Goal: Information Seeking & Learning: Learn about a topic

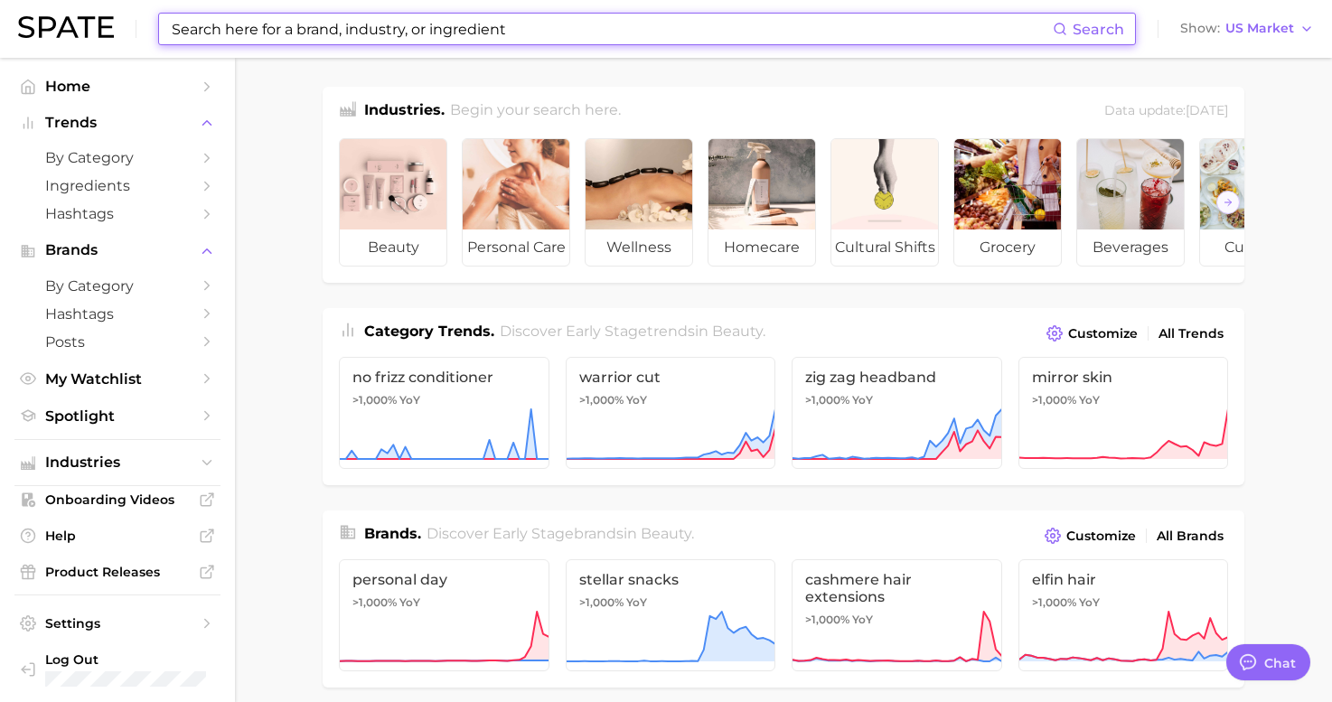
click at [302, 35] on input at bounding box center [611, 29] width 883 height 31
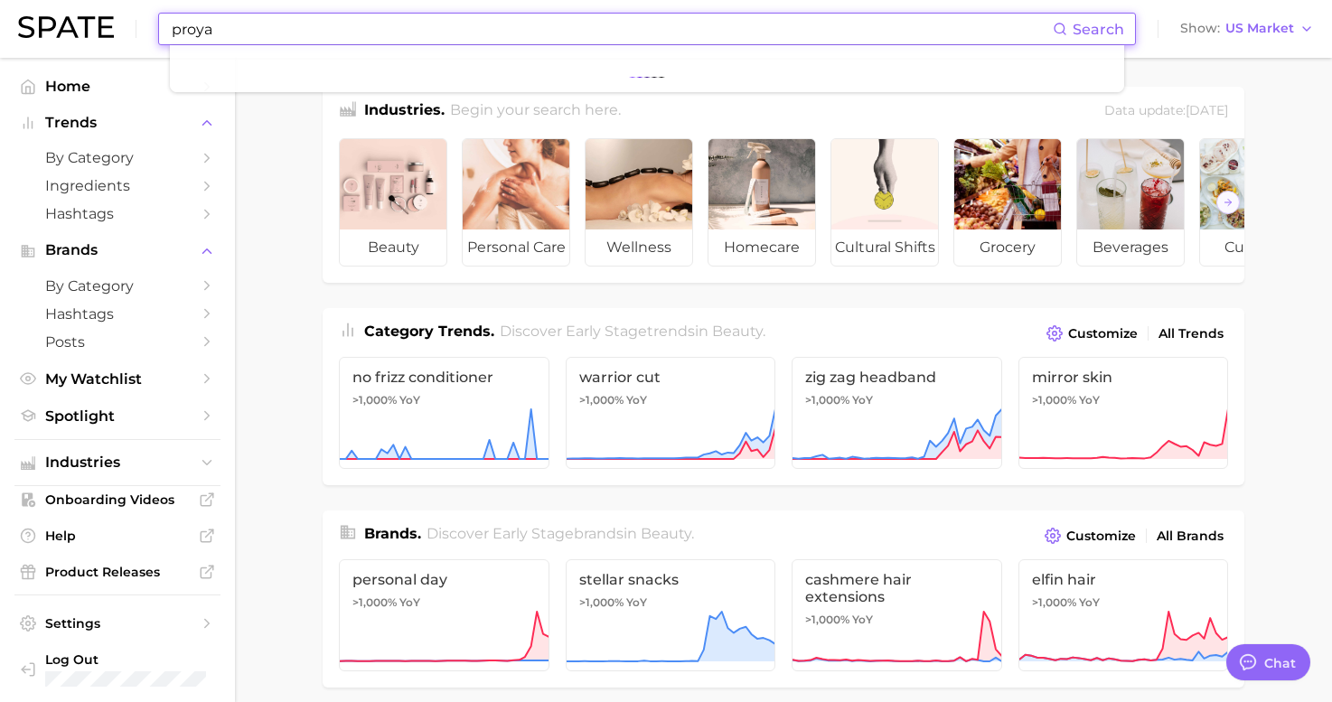
type input "proya"
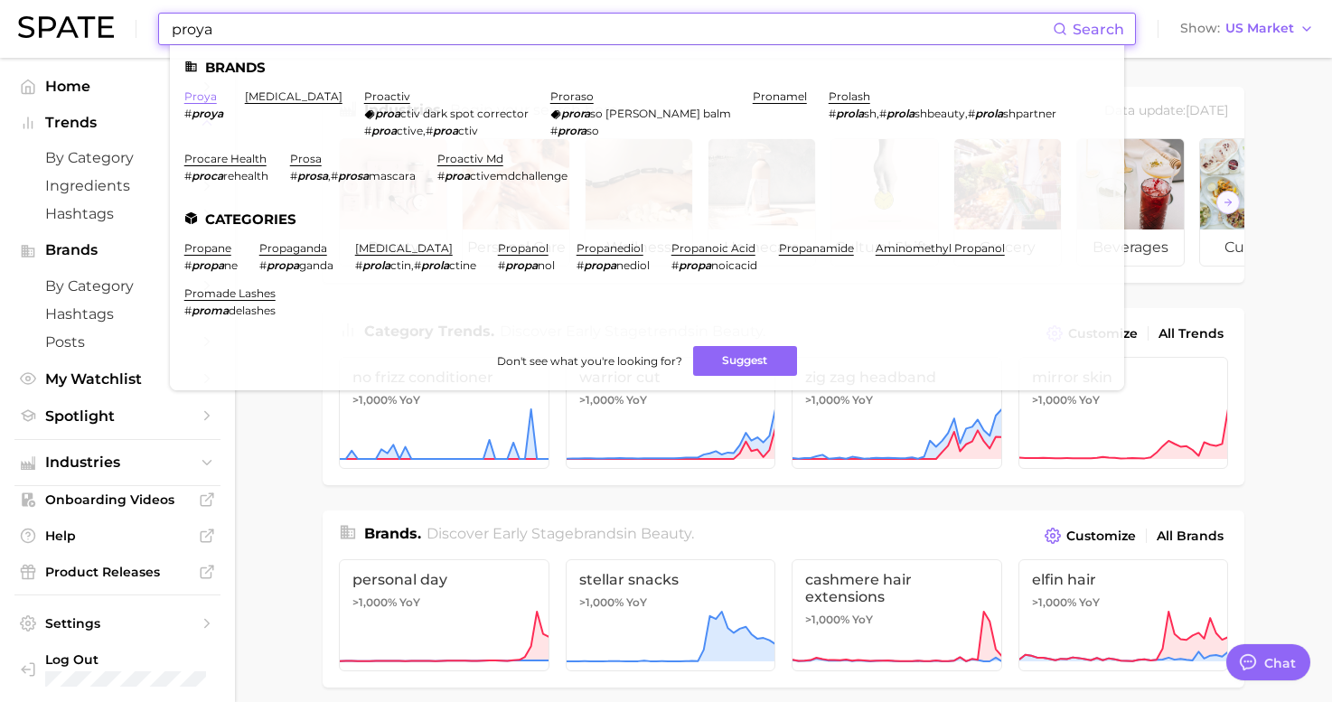
click at [201, 102] on link "proya" at bounding box center [200, 96] width 33 height 14
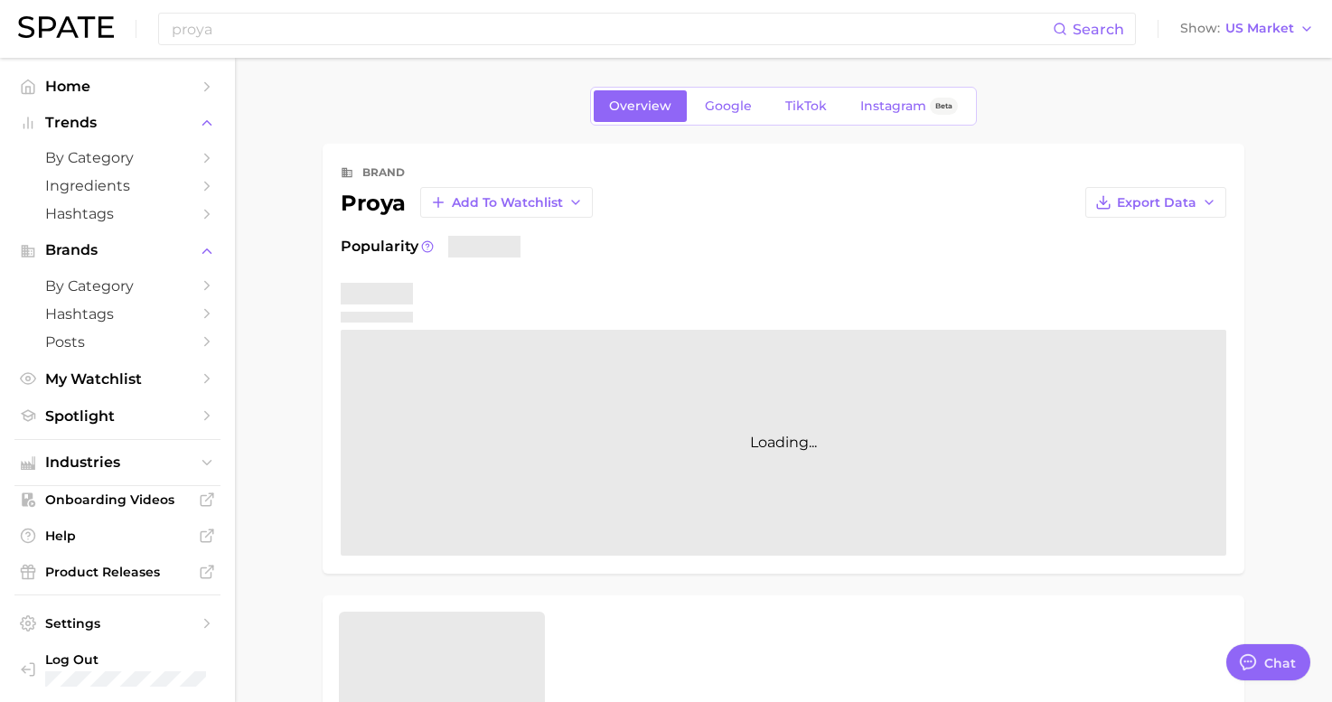
type textarea "x"
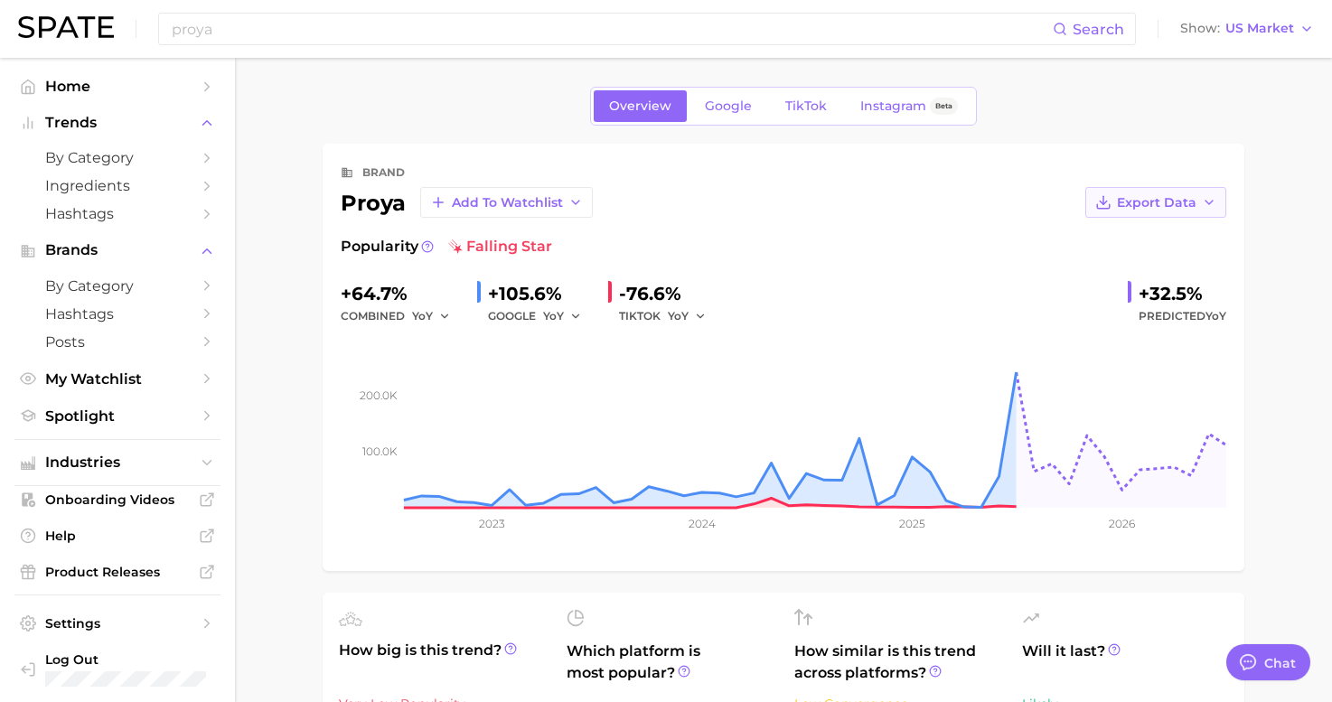
click at [1133, 201] on span "Export Data" at bounding box center [1157, 202] width 80 height 15
click at [1089, 261] on span "Time Series Image" at bounding box center [1118, 268] width 121 height 15
click at [284, 27] on input "proya" at bounding box center [611, 29] width 883 height 31
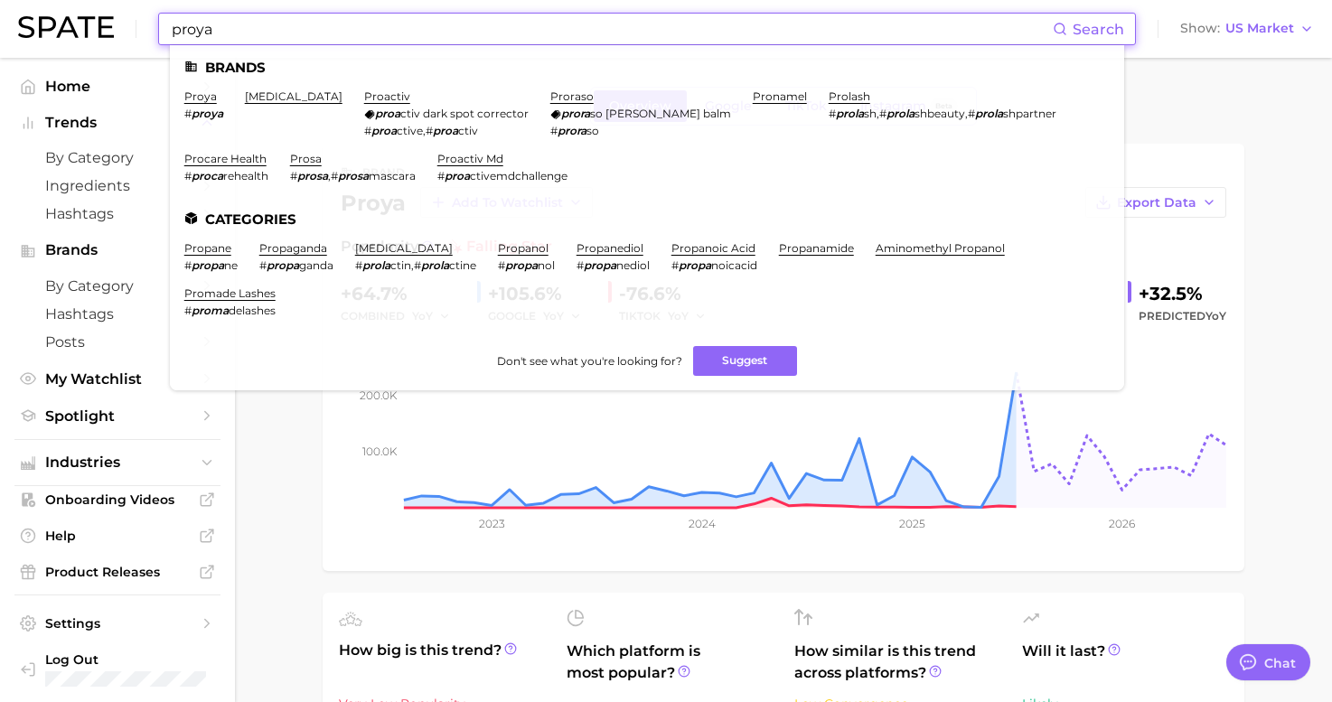
click at [284, 27] on input "proya" at bounding box center [611, 29] width 883 height 31
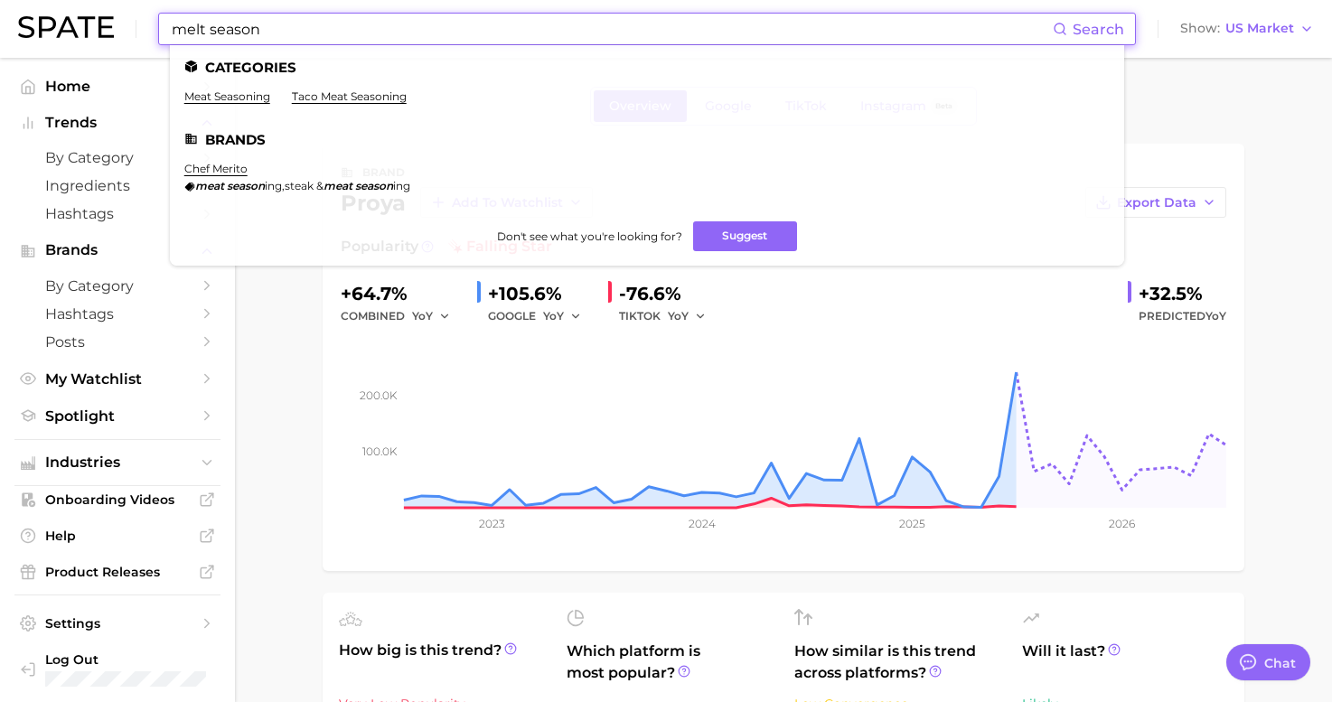
click at [251, 33] on input "melt season" at bounding box center [611, 29] width 883 height 31
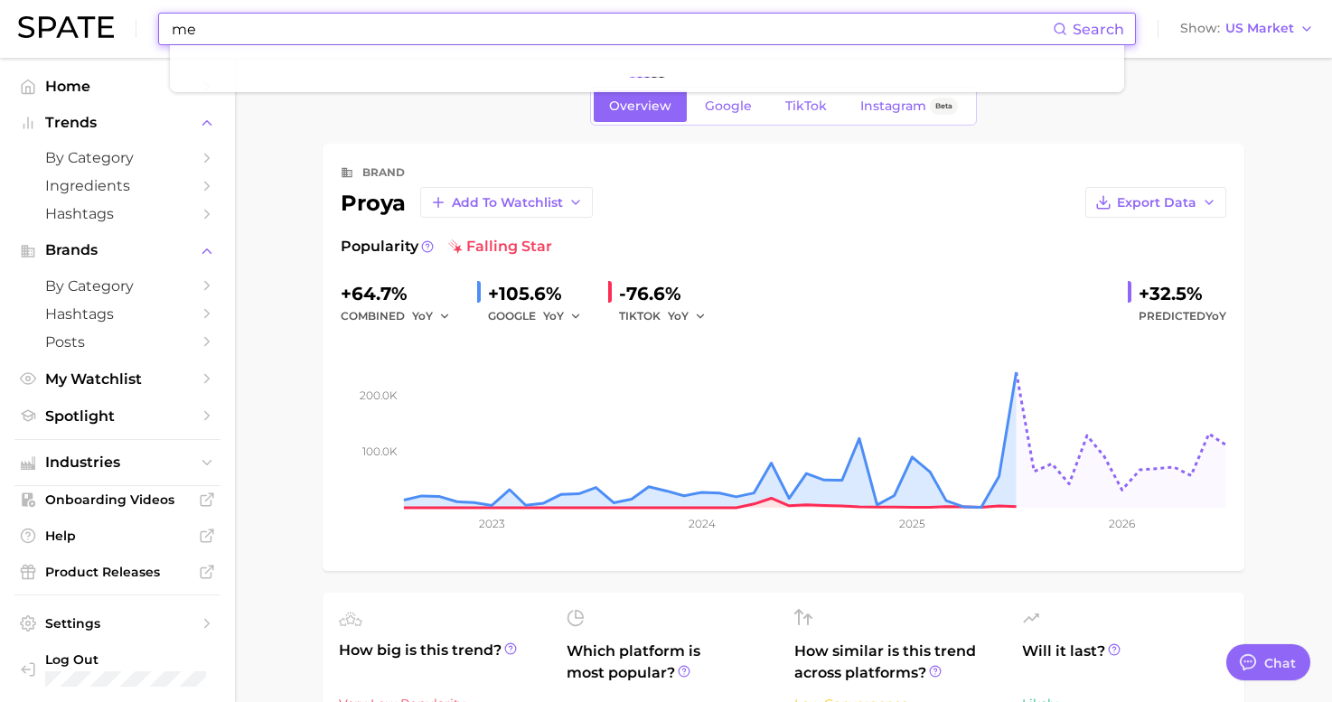
type input "m"
type input "Alo"
type textarea "x"
type input "Alo"
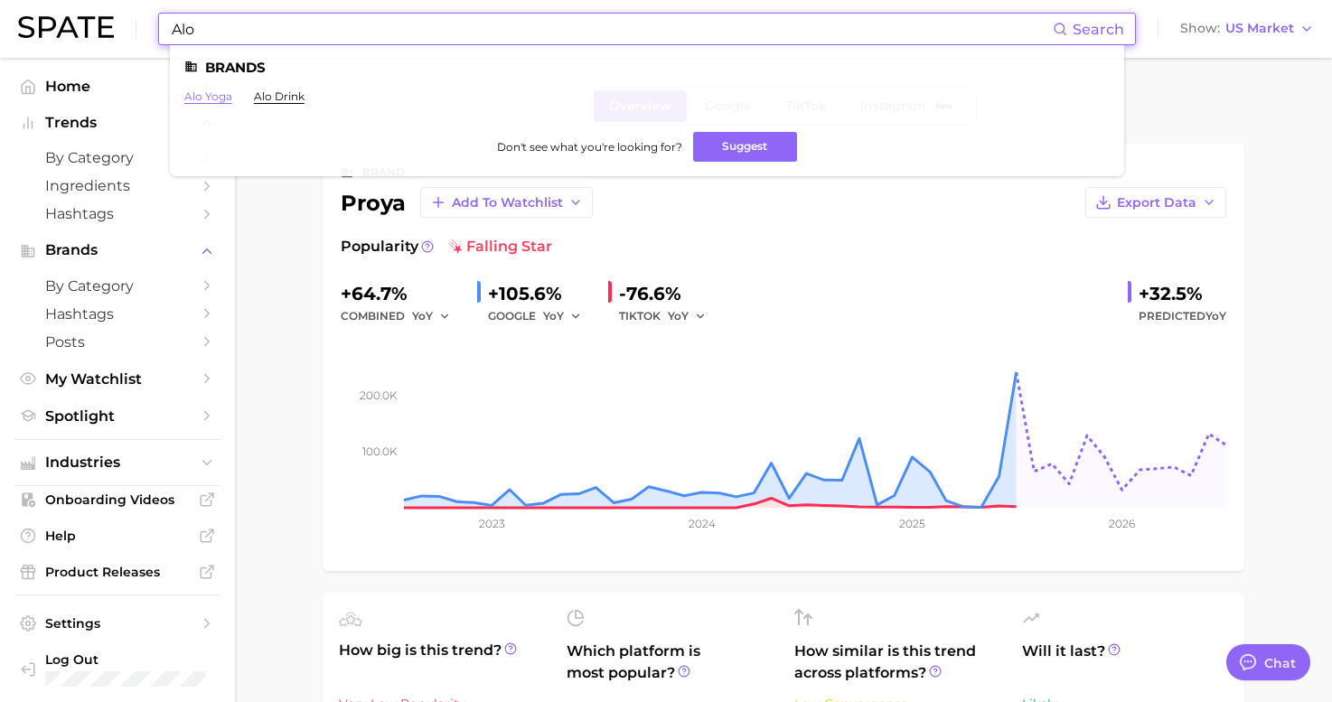
click at [220, 98] on link "alo yoga" at bounding box center [208, 96] width 48 height 14
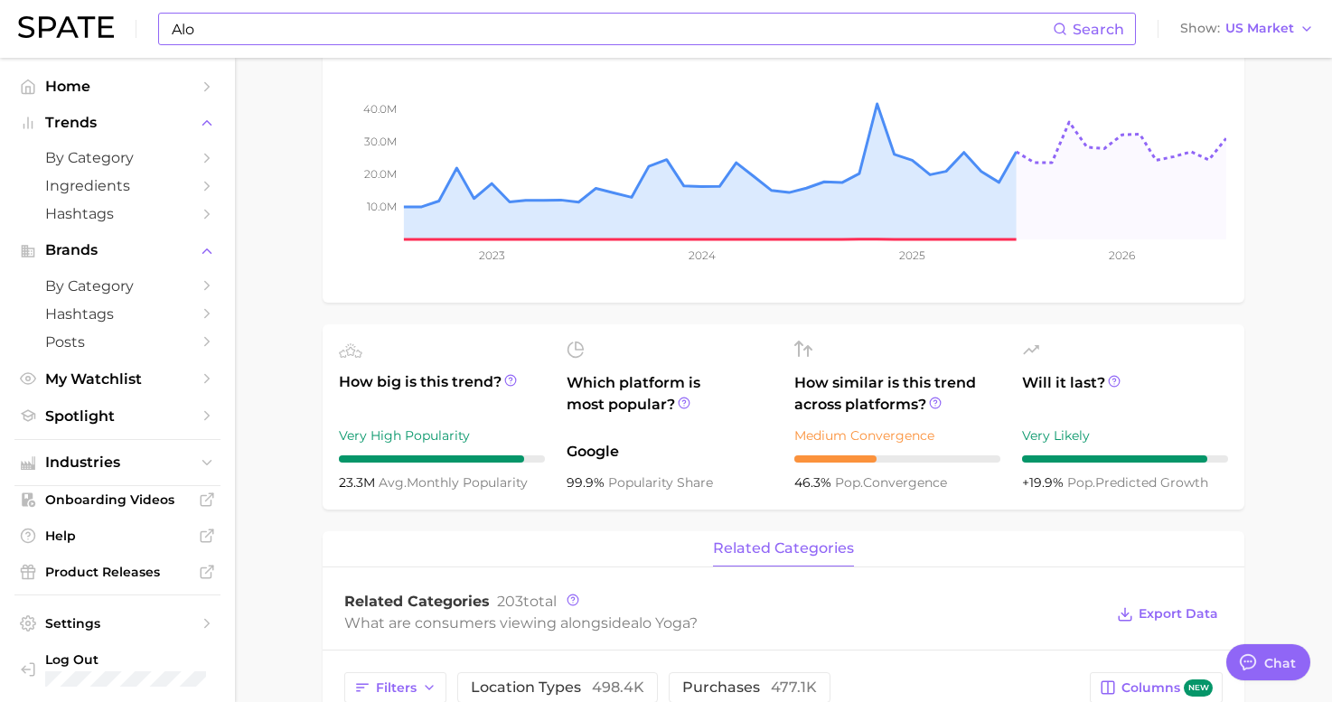
scroll to position [572, 0]
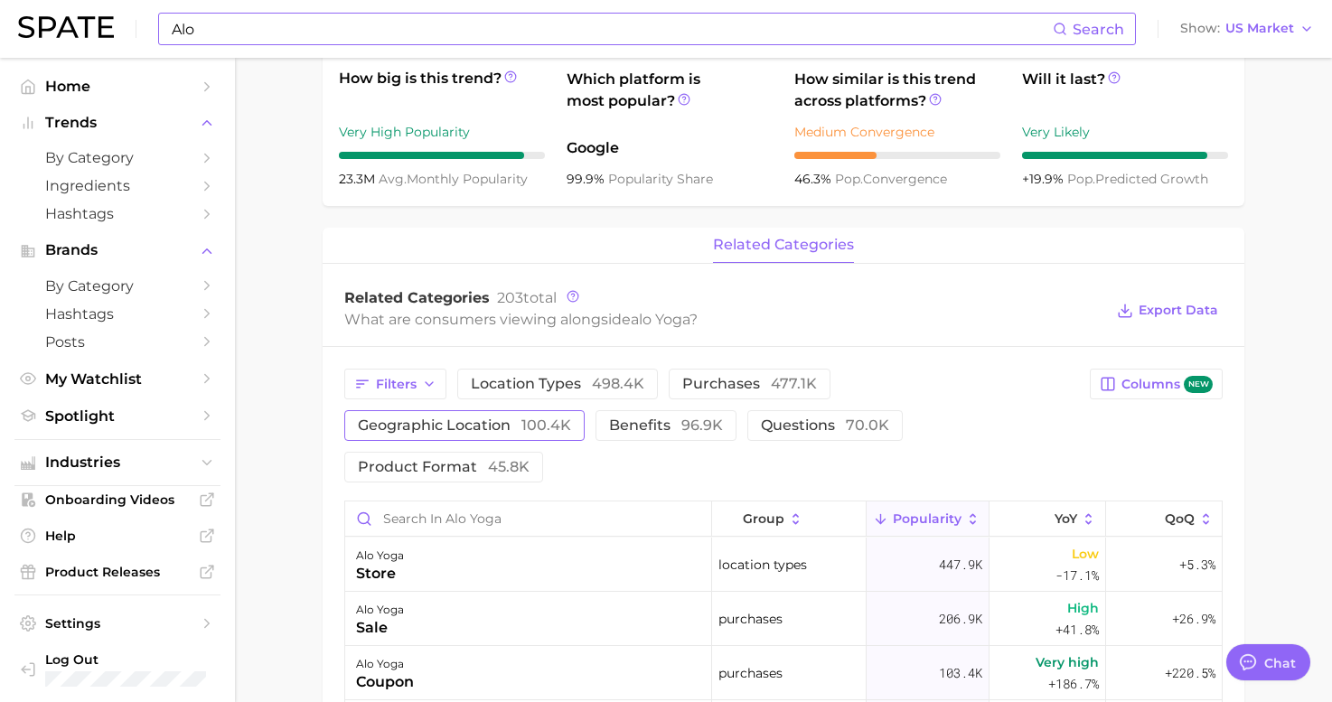
click at [571, 418] on span "geographic location 100.4k" at bounding box center [464, 425] width 213 height 14
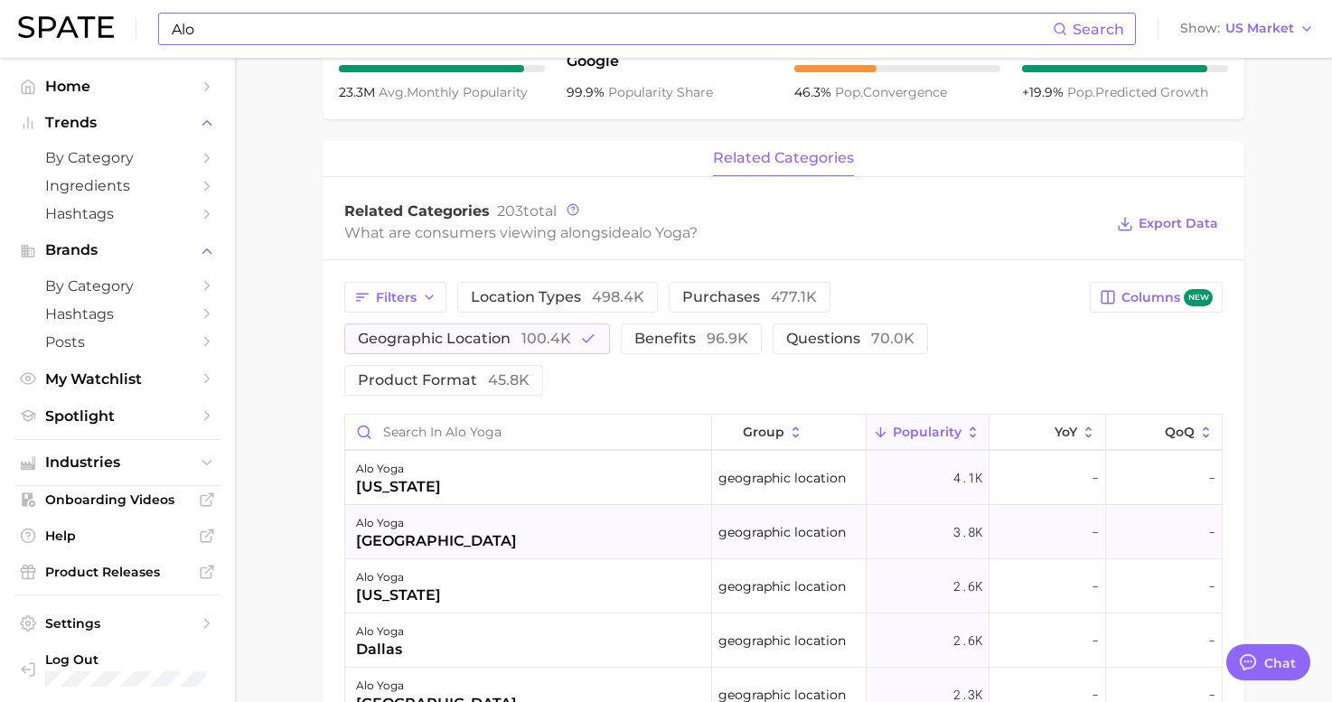
scroll to position [0, 0]
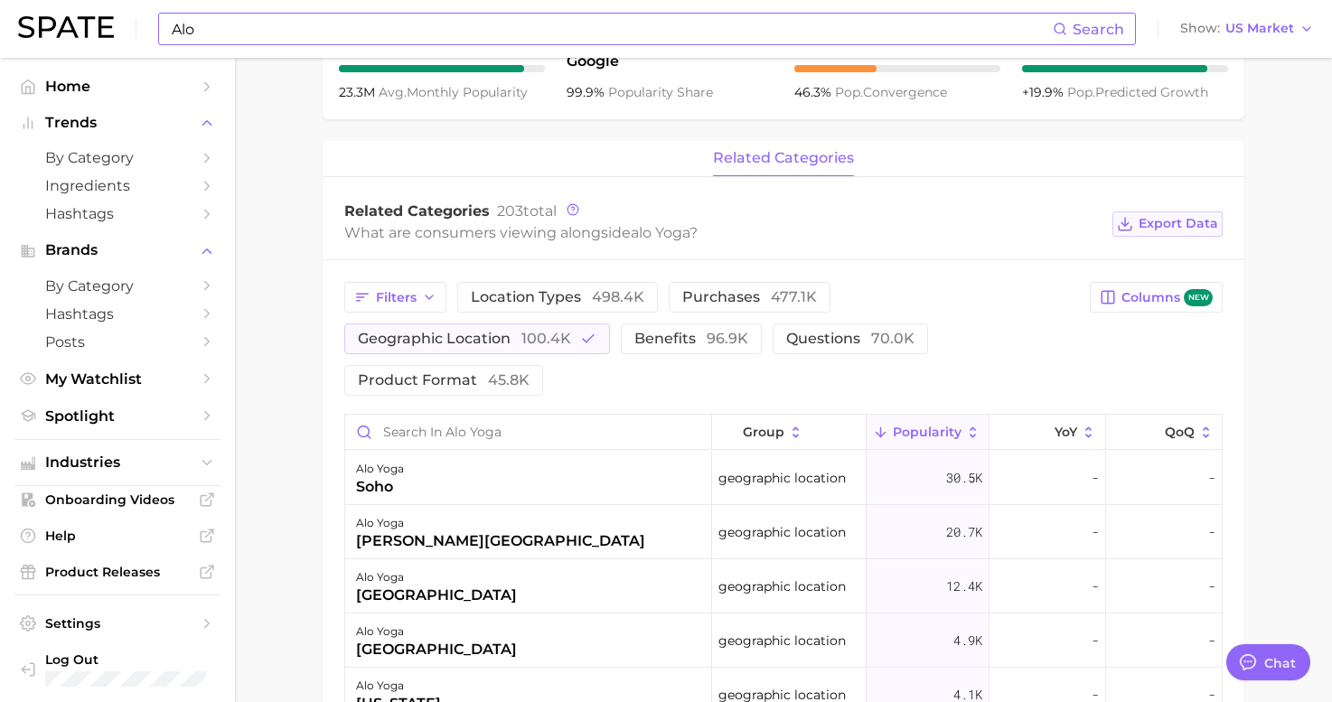
click at [1162, 221] on span "Export Data" at bounding box center [1179, 223] width 80 height 15
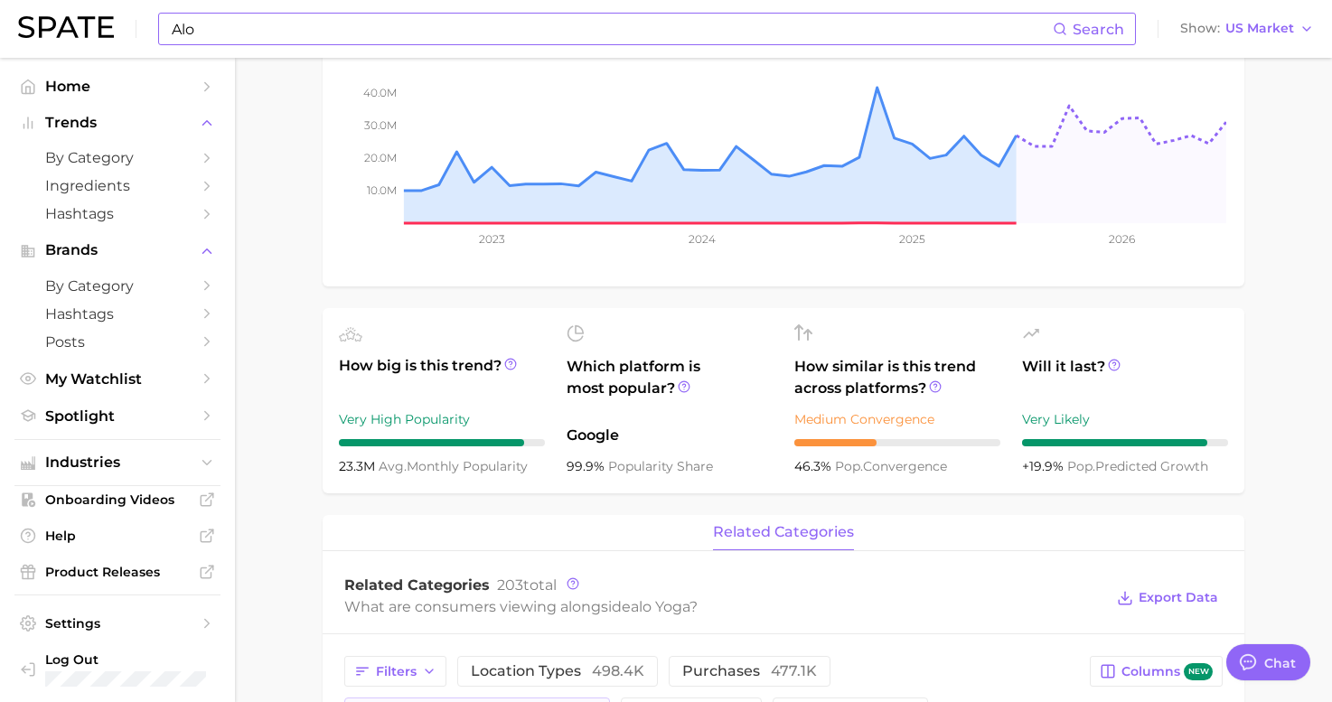
scroll to position [286, 0]
